Goal: Task Accomplishment & Management: Manage account settings

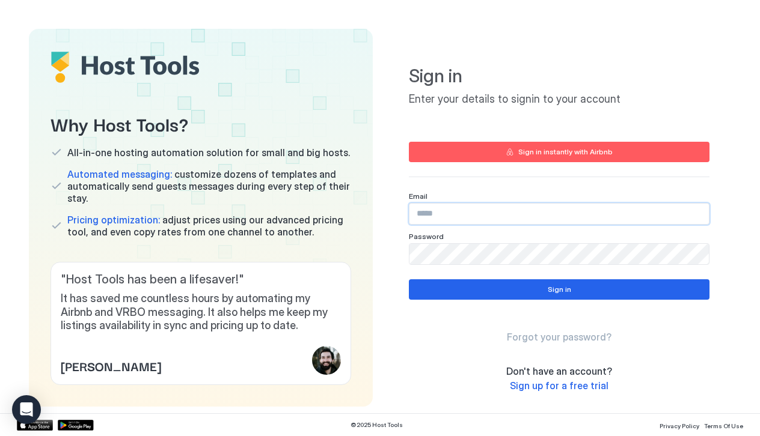
type input "**********"
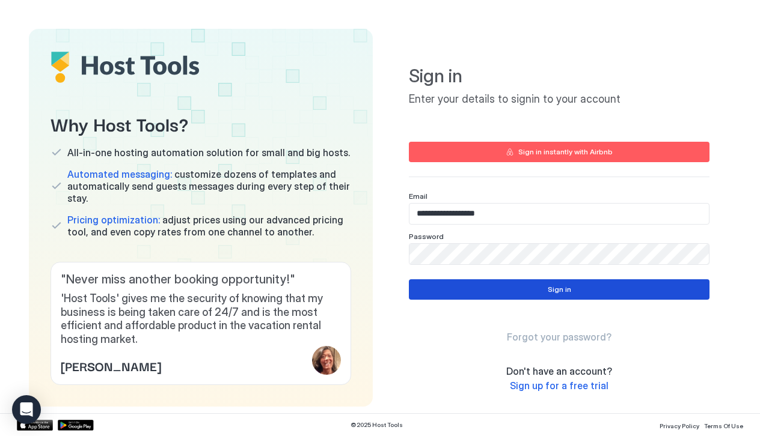
click at [495, 295] on button "Sign in" at bounding box center [559, 289] width 301 height 20
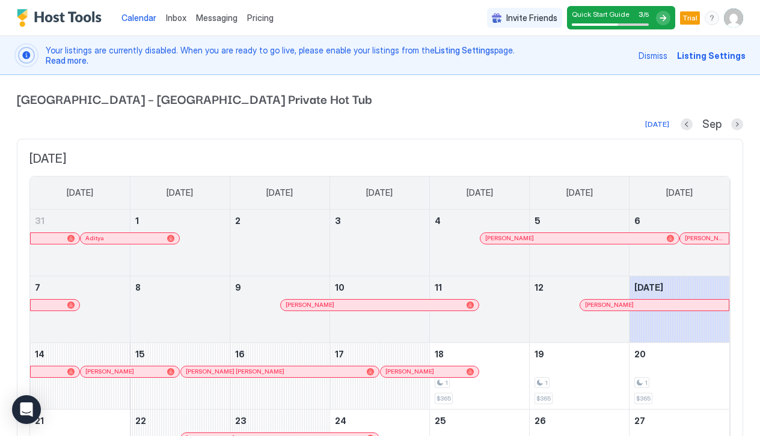
click at [695, 20] on span "Trial" at bounding box center [689, 18] width 15 height 11
click at [736, 14] on img "User profile" at bounding box center [733, 17] width 19 height 19
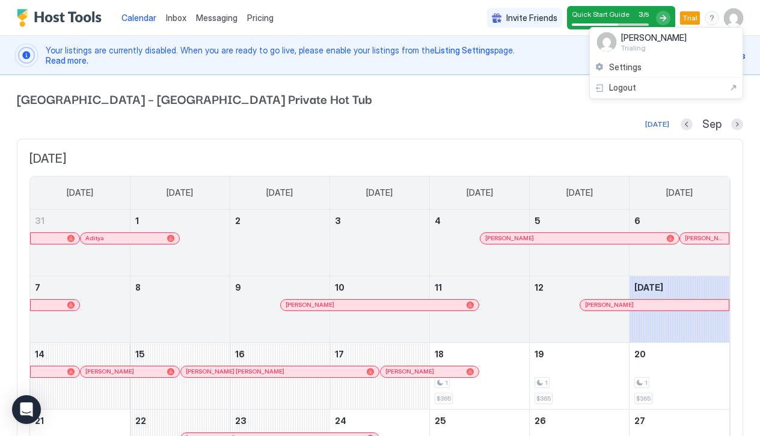
click at [397, 106] on div at bounding box center [380, 218] width 760 height 436
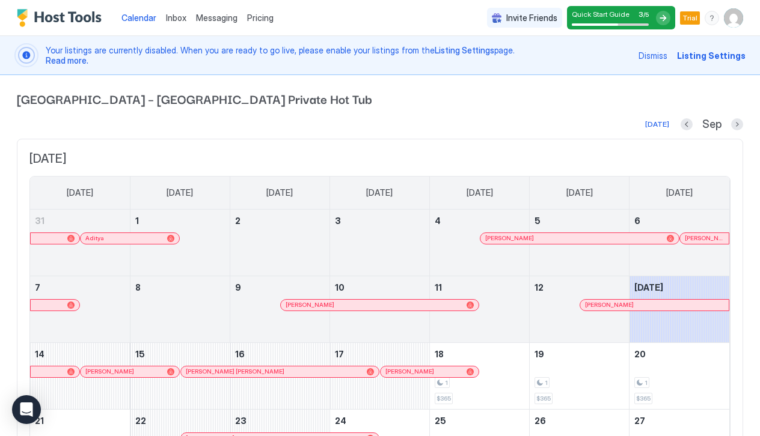
click at [713, 53] on span "Listing Settings" at bounding box center [711, 55] width 69 height 13
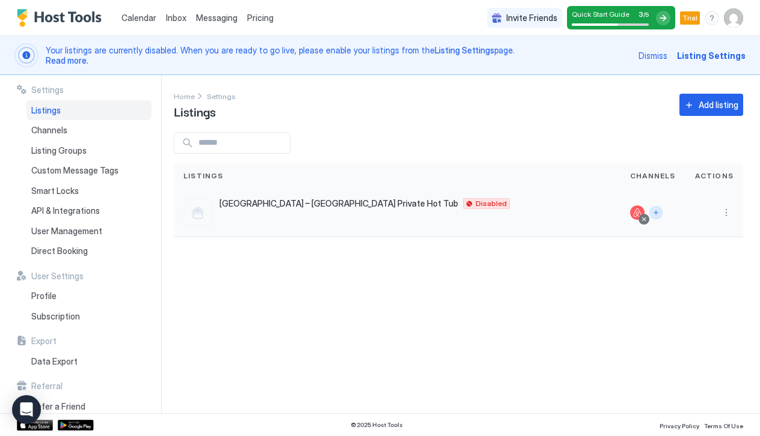
click at [657, 215] on button "Connect channels" at bounding box center [655, 212] width 13 height 13
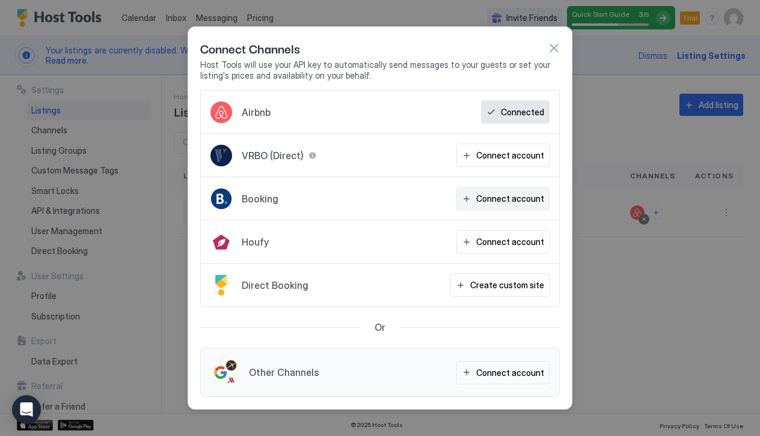
click at [522, 196] on div "Connect account" at bounding box center [510, 198] width 68 height 13
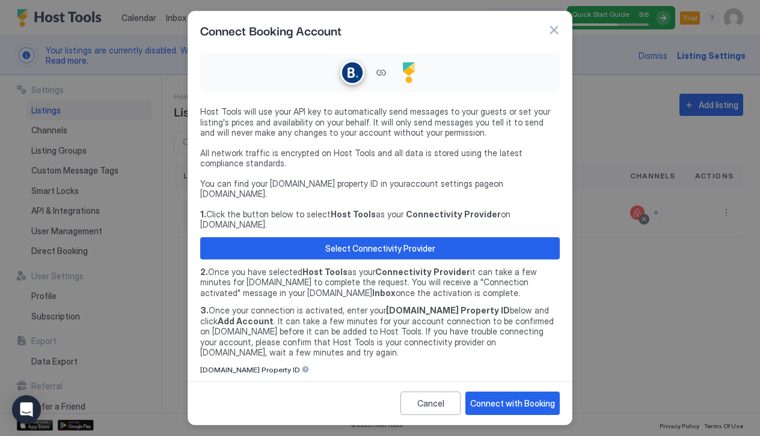
click at [415, 183] on link "account settings page" at bounding box center [450, 184] width 88 height 10
click at [415, 180] on link "account settings page" at bounding box center [450, 184] width 88 height 10
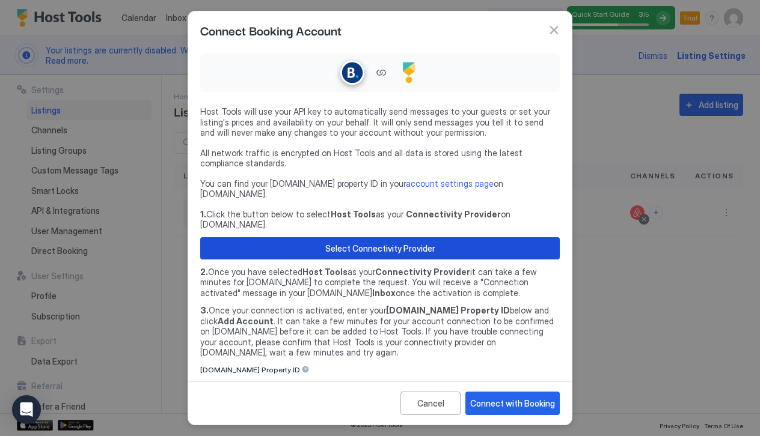
click at [426, 242] on div "Select Connectivity Provider" at bounding box center [380, 248] width 110 height 13
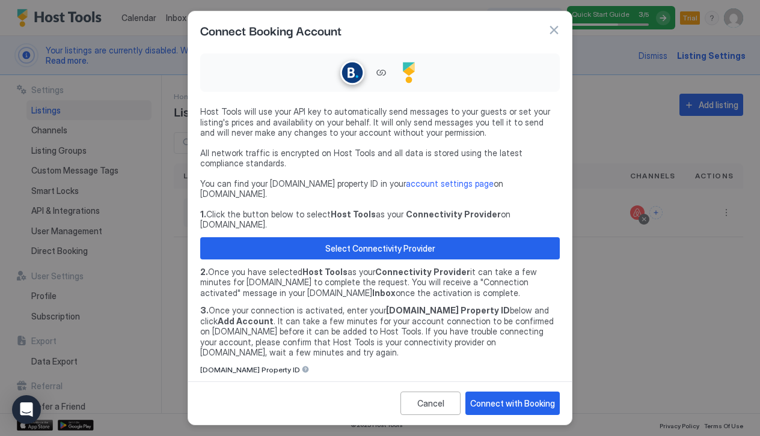
click at [349, 377] on input "Input Field" at bounding box center [380, 387] width 358 height 20
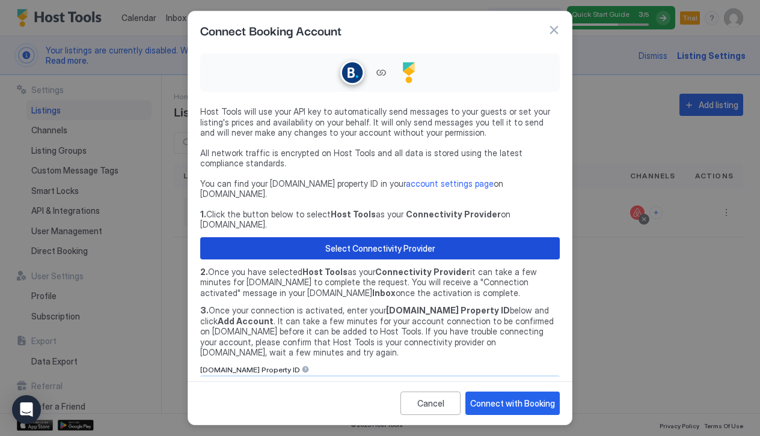
click at [350, 242] on div "Select Connectivity Provider" at bounding box center [380, 248] width 110 height 13
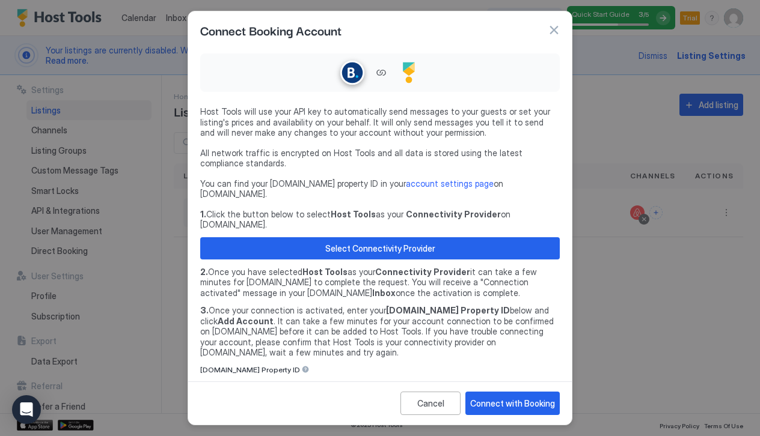
click at [279, 377] on input "Input Field" at bounding box center [380, 387] width 358 height 20
type input "********"
click at [516, 395] on button "Connect with Booking" at bounding box center [512, 403] width 94 height 23
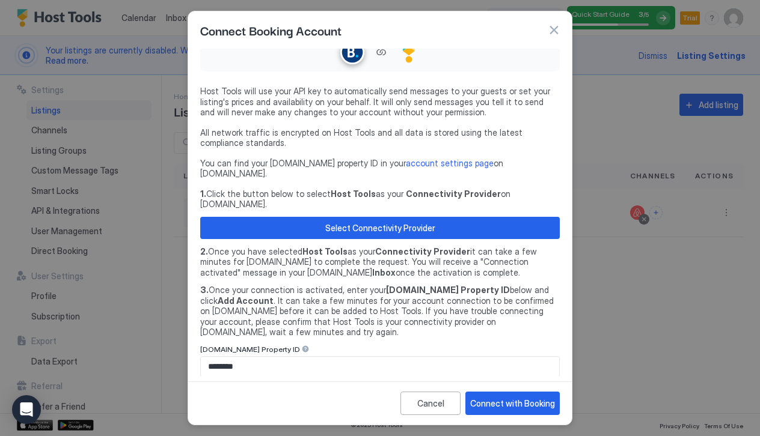
scroll to position [19, 0]
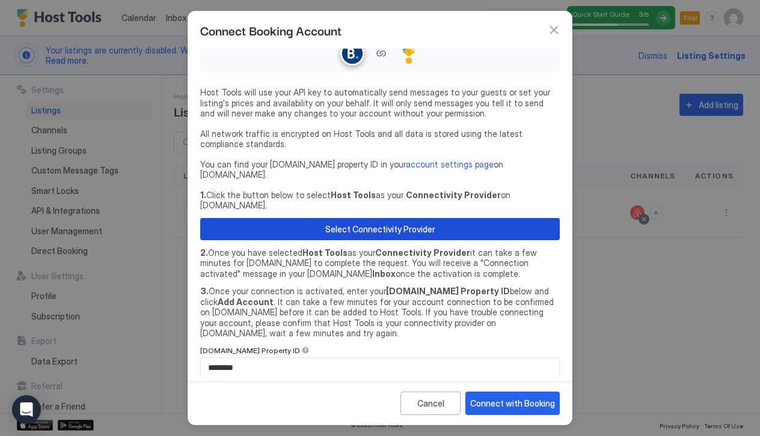
click at [446, 218] on button "Select Connectivity Provider" at bounding box center [379, 229] width 359 height 22
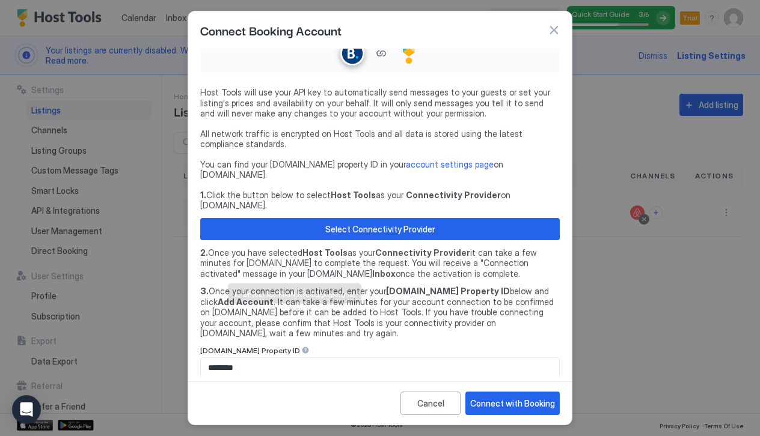
click at [301, 346] on div at bounding box center [305, 350] width 8 height 8
click at [356, 358] on input "********" at bounding box center [380, 368] width 358 height 20
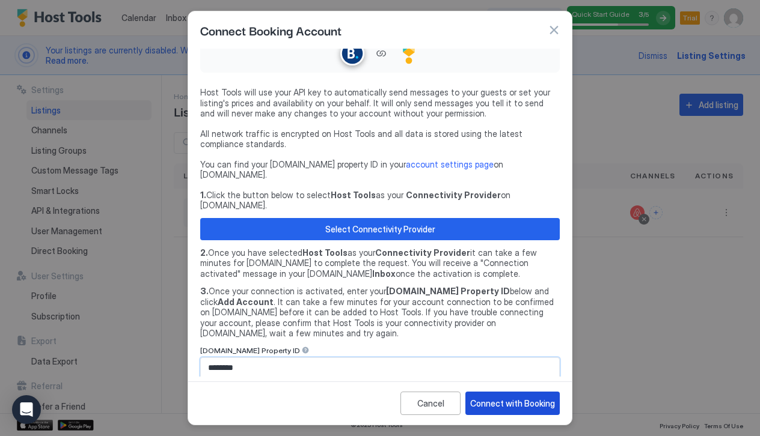
click at [534, 405] on div "Connect with Booking" at bounding box center [512, 403] width 85 height 13
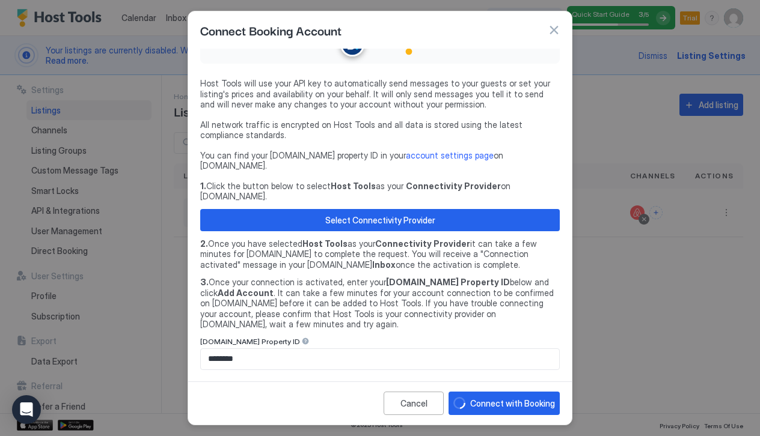
scroll to position [28, 0]
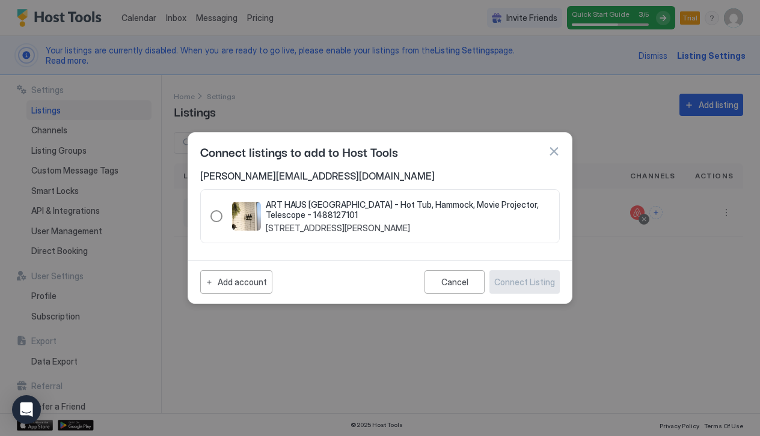
click at [218, 213] on div "1488127101" at bounding box center [216, 216] width 12 height 12
click at [510, 279] on div "Connect Listing" at bounding box center [524, 282] width 61 height 13
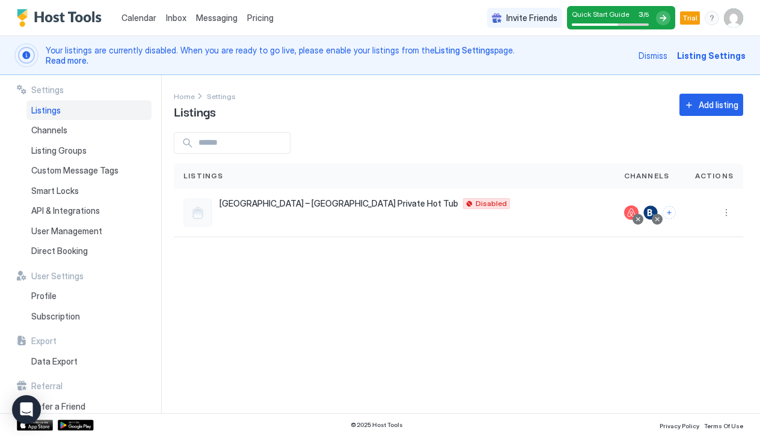
click at [615, 17] on span "Quick Start Guide" at bounding box center [601, 14] width 58 height 9
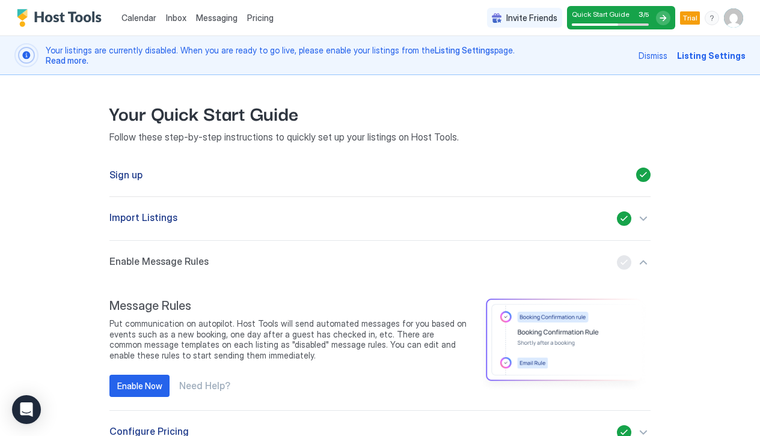
scroll to position [4, 0]
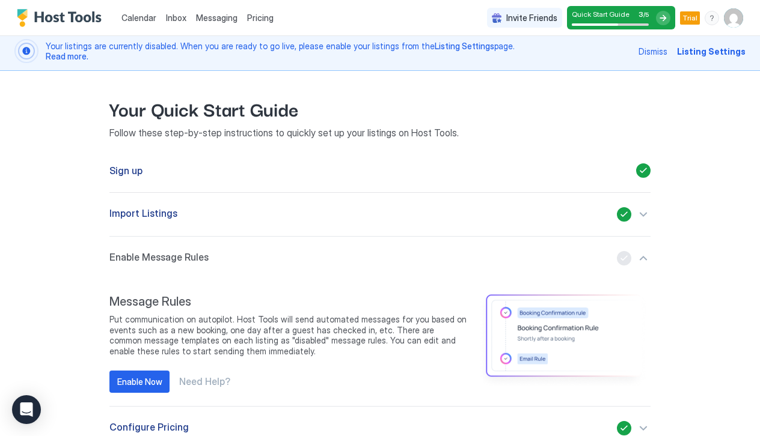
click at [213, 264] on div "Enable Message Rules" at bounding box center [379, 258] width 541 height 14
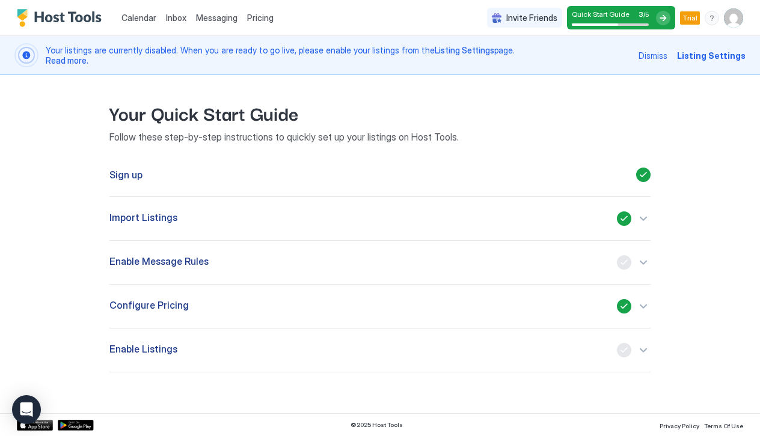
scroll to position [0, 0]
click at [316, 267] on div "Enable Message Rules" at bounding box center [379, 262] width 541 height 14
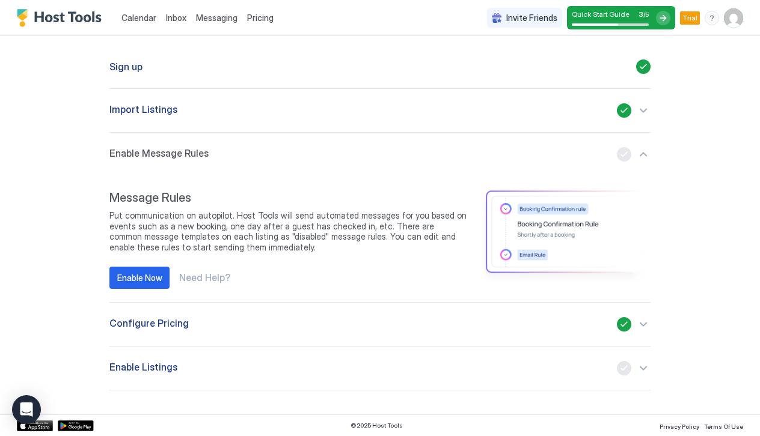
scroll to position [108, 0]
click at [651, 370] on div "Your Quick Start Guide Follow these step-by-step instructions to quickly set up…" at bounding box center [380, 191] width 726 height 448
click at [643, 370] on div "button" at bounding box center [634, 368] width 34 height 14
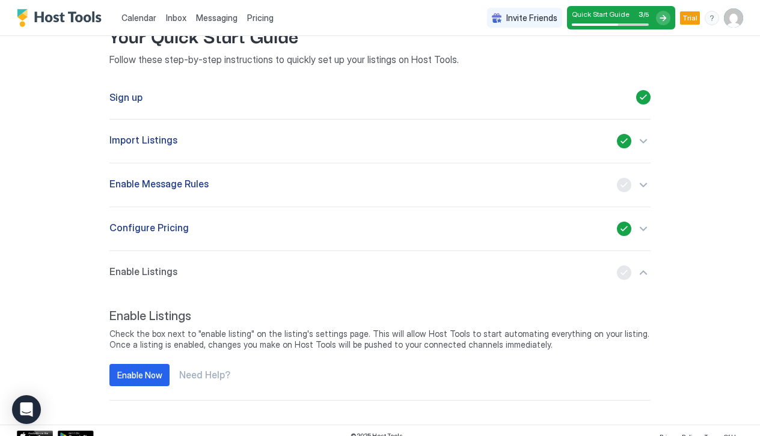
scroll to position [69, 0]
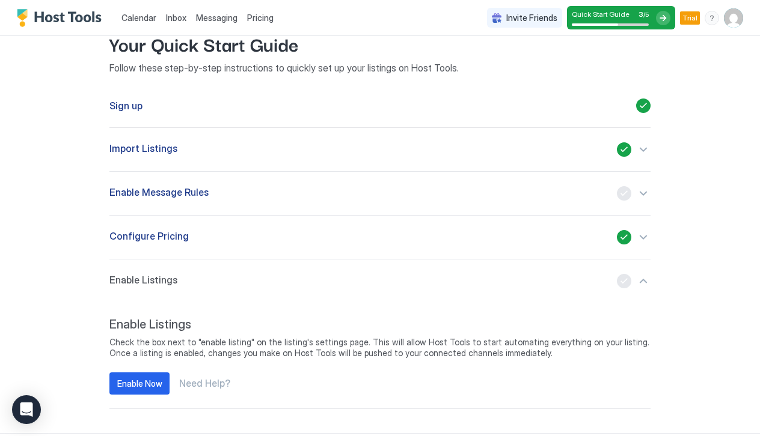
click at [642, 235] on div "button" at bounding box center [634, 237] width 34 height 14
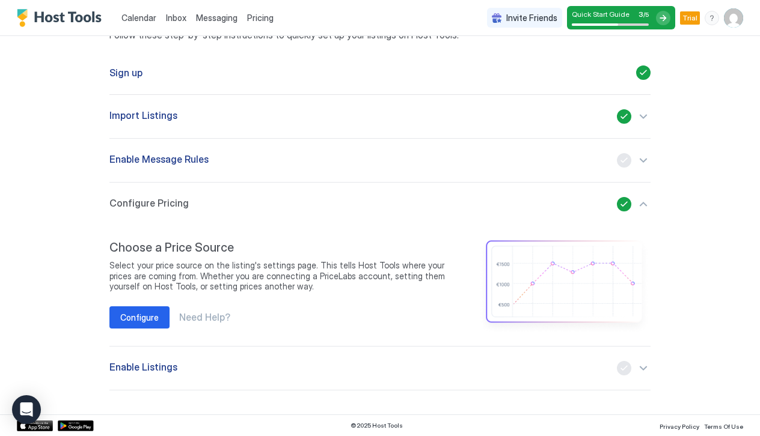
scroll to position [102, 0]
click at [139, 318] on div "Configure" at bounding box center [139, 317] width 38 height 13
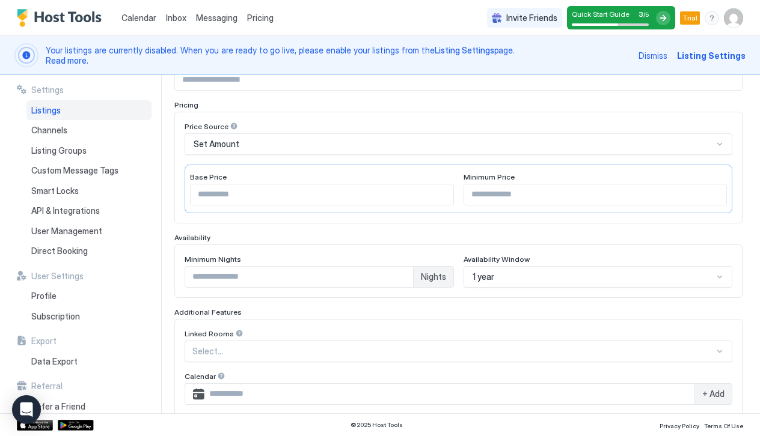
scroll to position [157, 0]
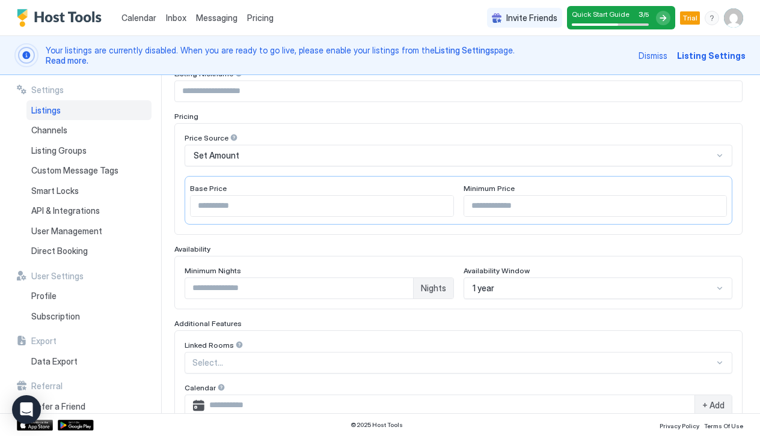
click at [324, 154] on div "Set Amount" at bounding box center [453, 155] width 519 height 11
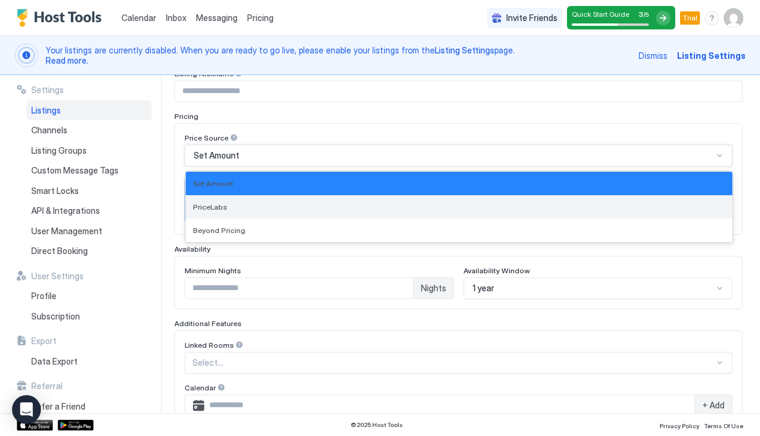
click at [263, 201] on div "PriceLabs" at bounding box center [459, 206] width 546 height 23
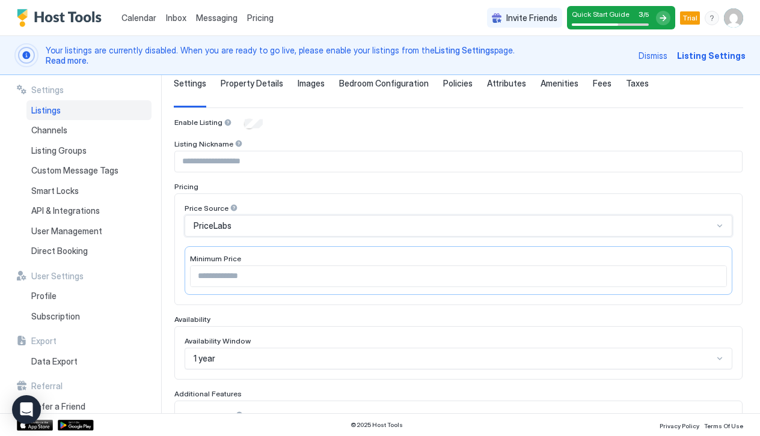
scroll to position [63, 0]
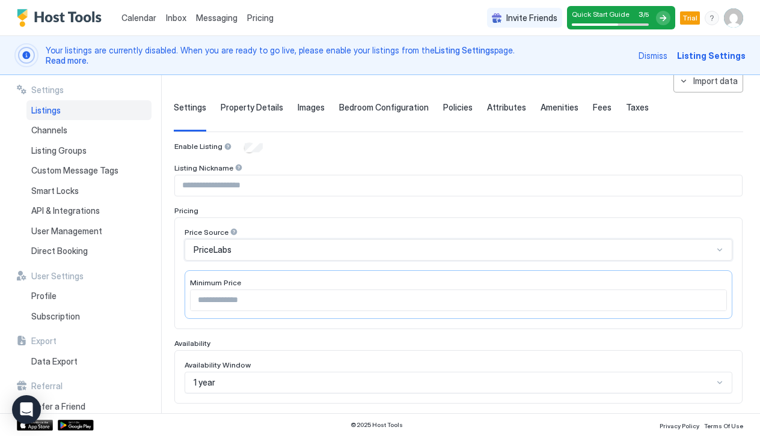
click at [253, 299] on input "Input Field" at bounding box center [459, 300] width 536 height 20
click at [279, 248] on div "PriceLabs" at bounding box center [453, 250] width 519 height 11
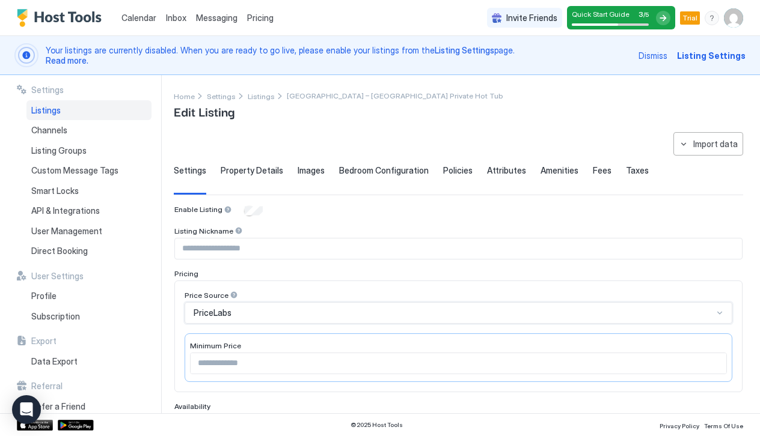
scroll to position [0, 0]
click at [689, 145] on button "Import data" at bounding box center [708, 143] width 70 height 23
click at [594, 141] on div at bounding box center [380, 218] width 760 height 436
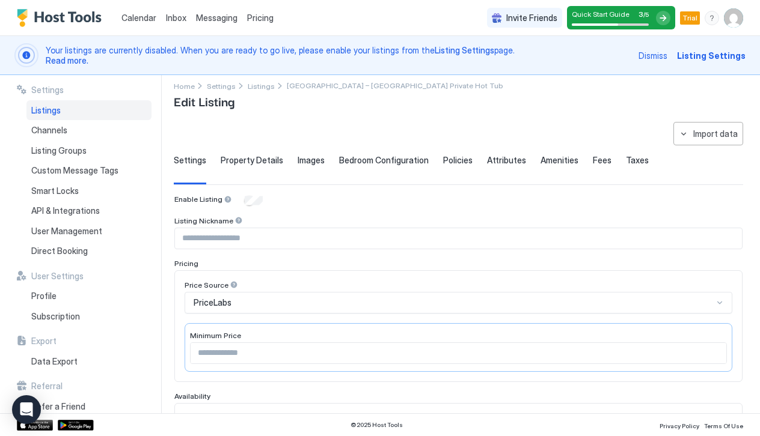
scroll to position [11, 0]
click at [716, 129] on div "Import data" at bounding box center [715, 132] width 44 height 13
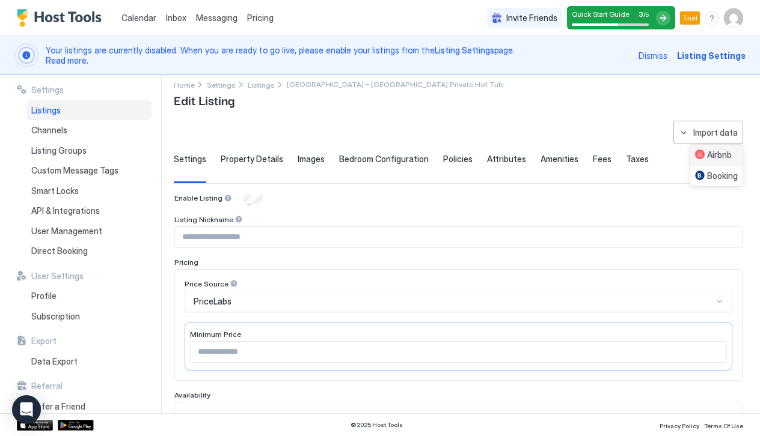
click at [707, 153] on div "Airbnb" at bounding box center [713, 155] width 37 height 11
type textarea "**********"
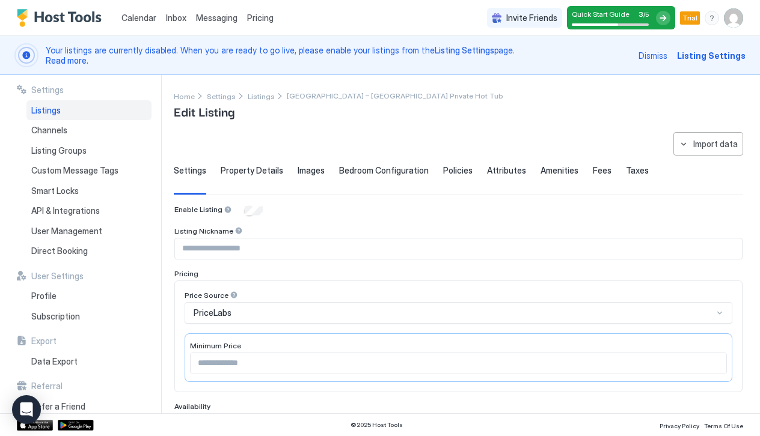
scroll to position [0, 0]
click at [258, 169] on span "Property Details" at bounding box center [252, 170] width 63 height 11
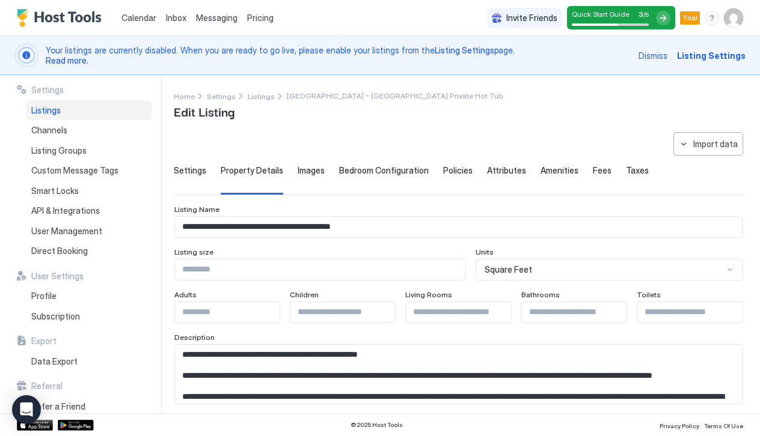
click at [326, 182] on div "Settings Property Details Images Bedroom Configuration Policies Attributes Amen…" at bounding box center [458, 179] width 569 height 29
click at [308, 172] on span "Images" at bounding box center [311, 170] width 27 height 11
